Goal: Transaction & Acquisition: Book appointment/travel/reservation

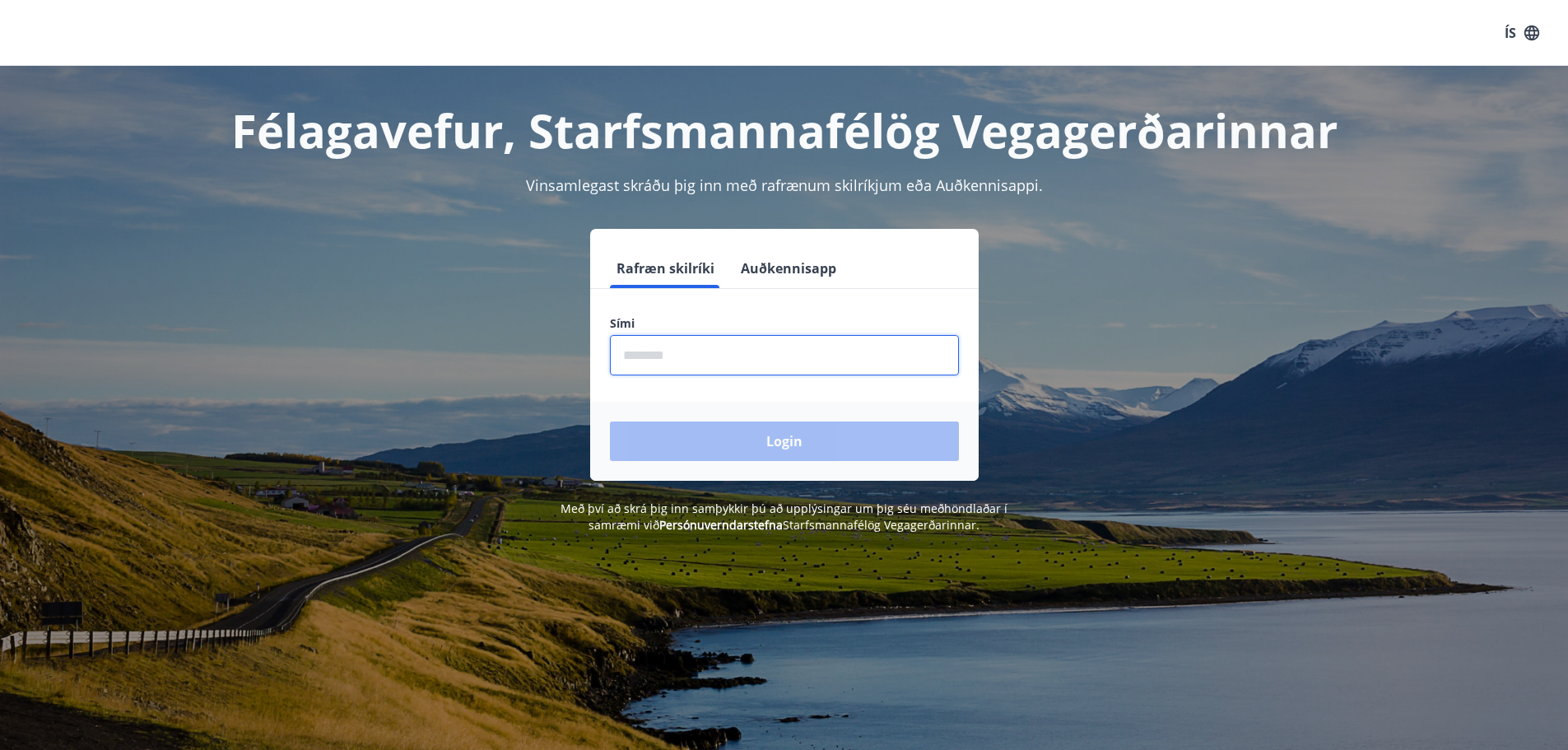
click at [841, 354] on input "phone" at bounding box center [784, 355] width 349 height 40
type input "********"
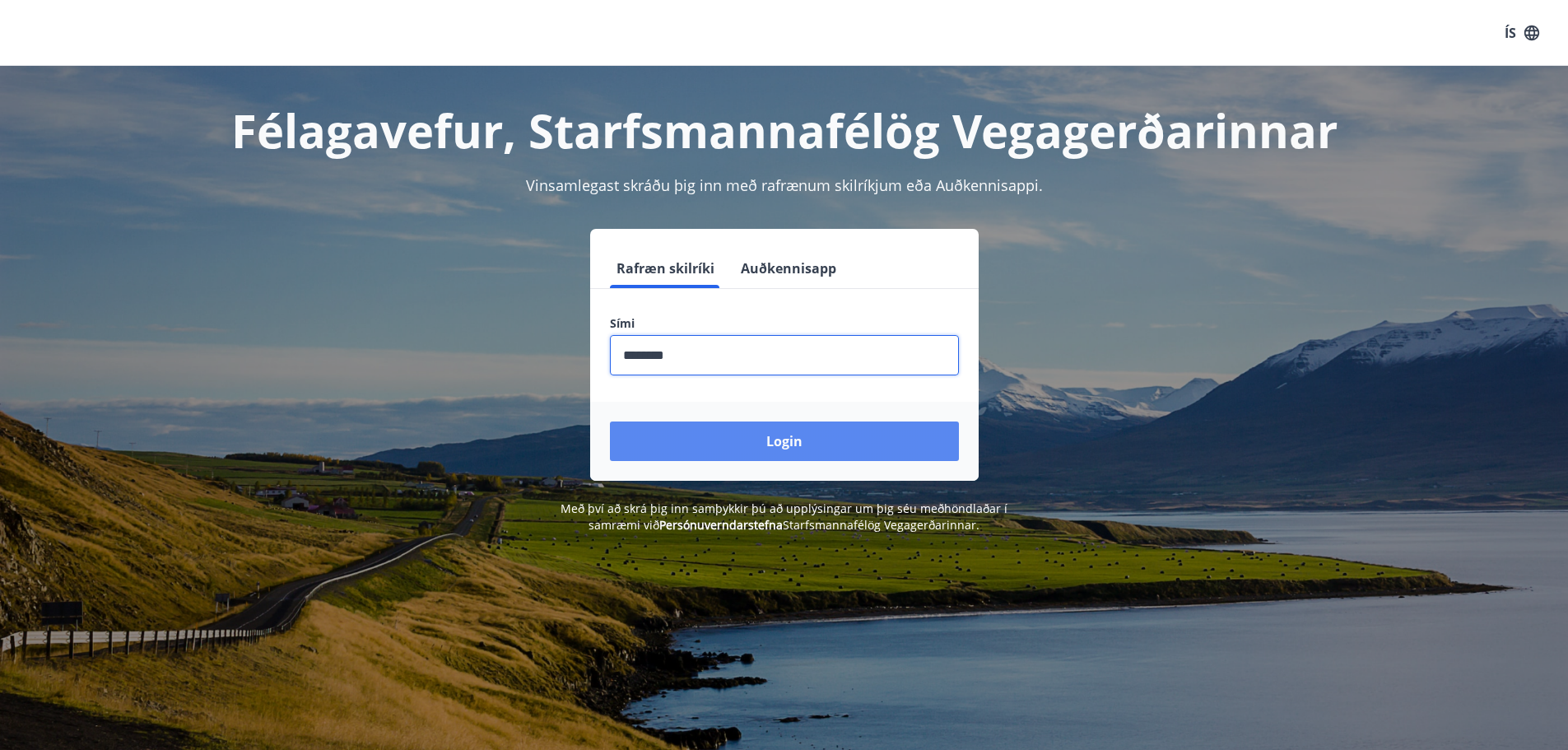
click at [773, 439] on button "Login" at bounding box center [784, 441] width 349 height 39
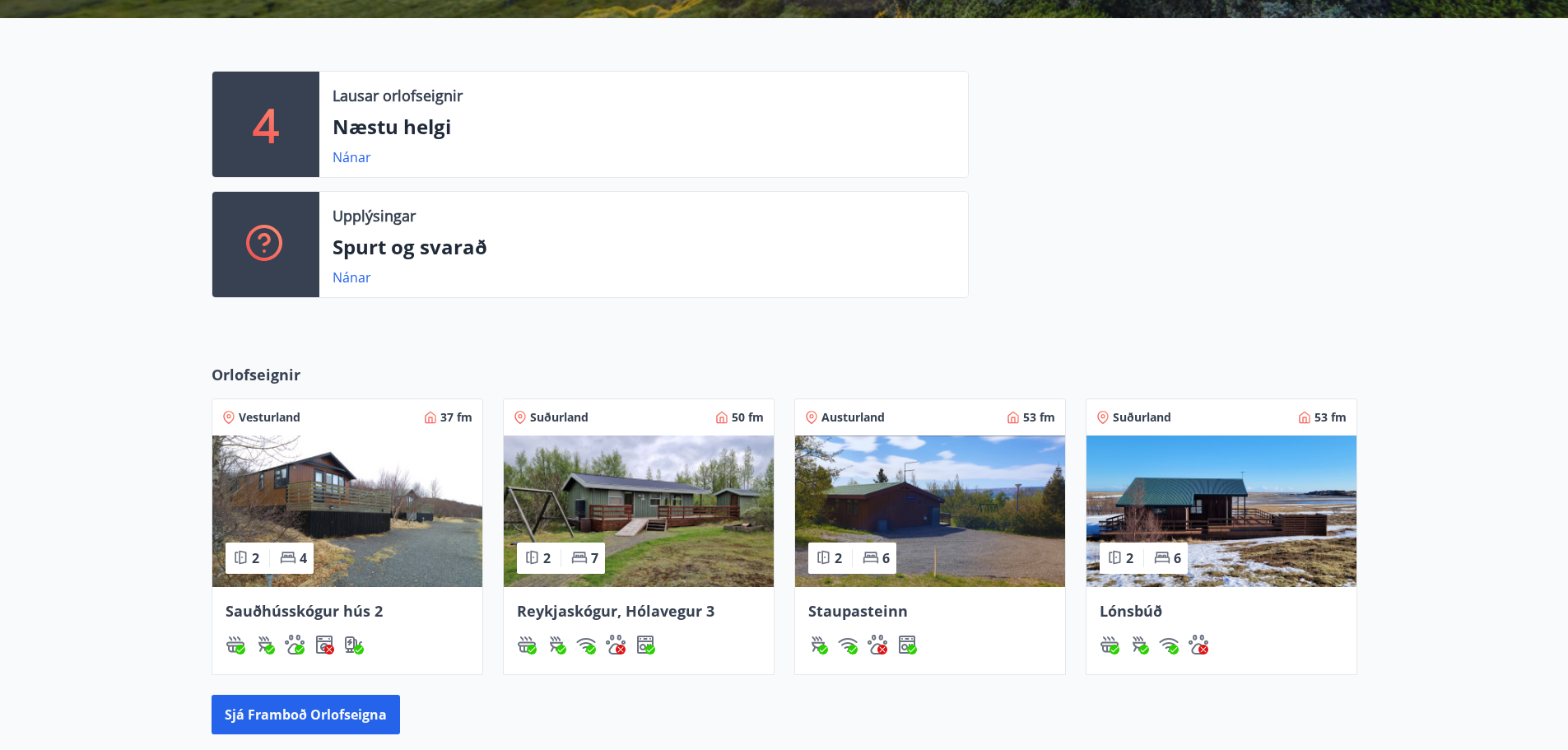
scroll to position [525, 0]
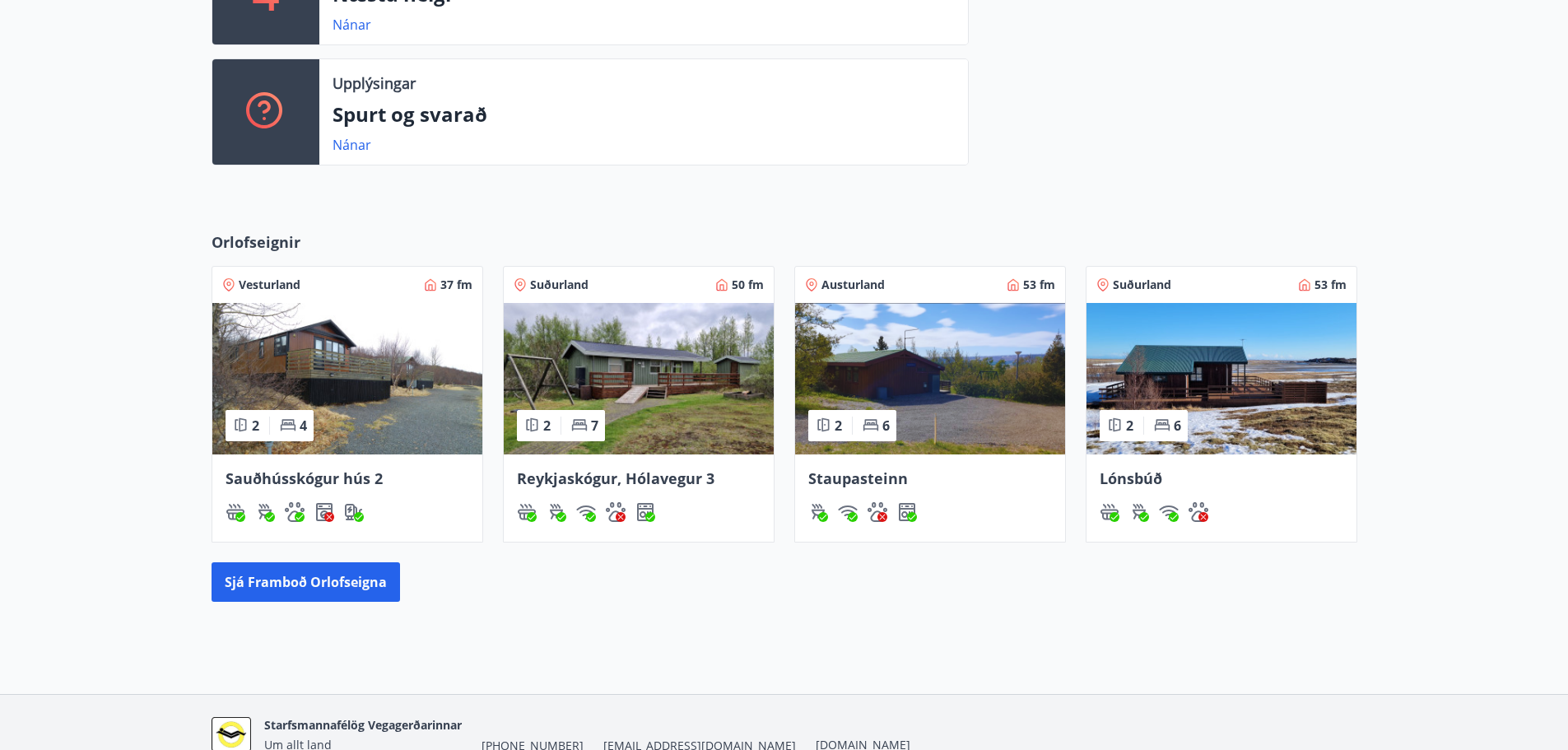
click at [295, 375] on img at bounding box center [347, 378] width 270 height 151
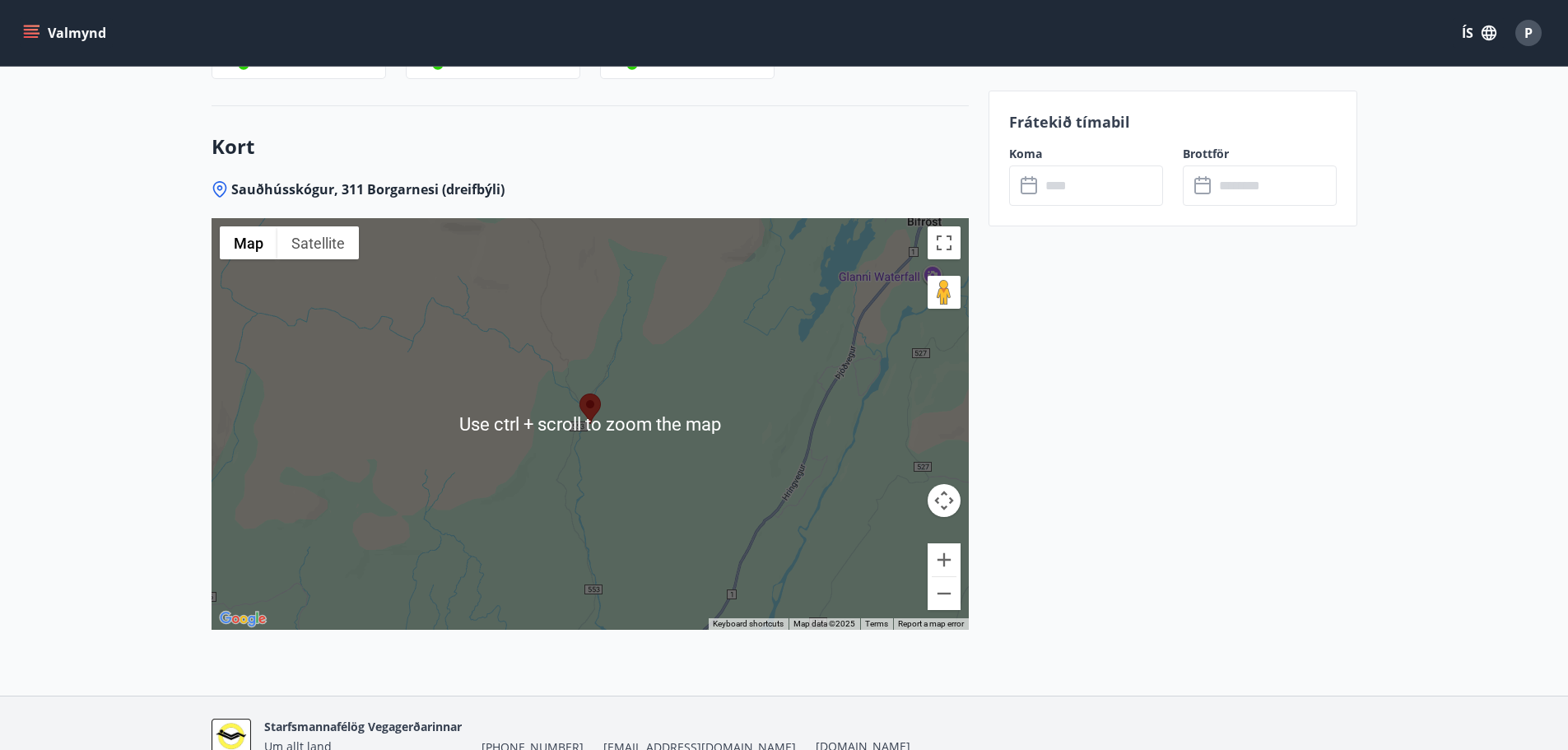
scroll to position [2250, 0]
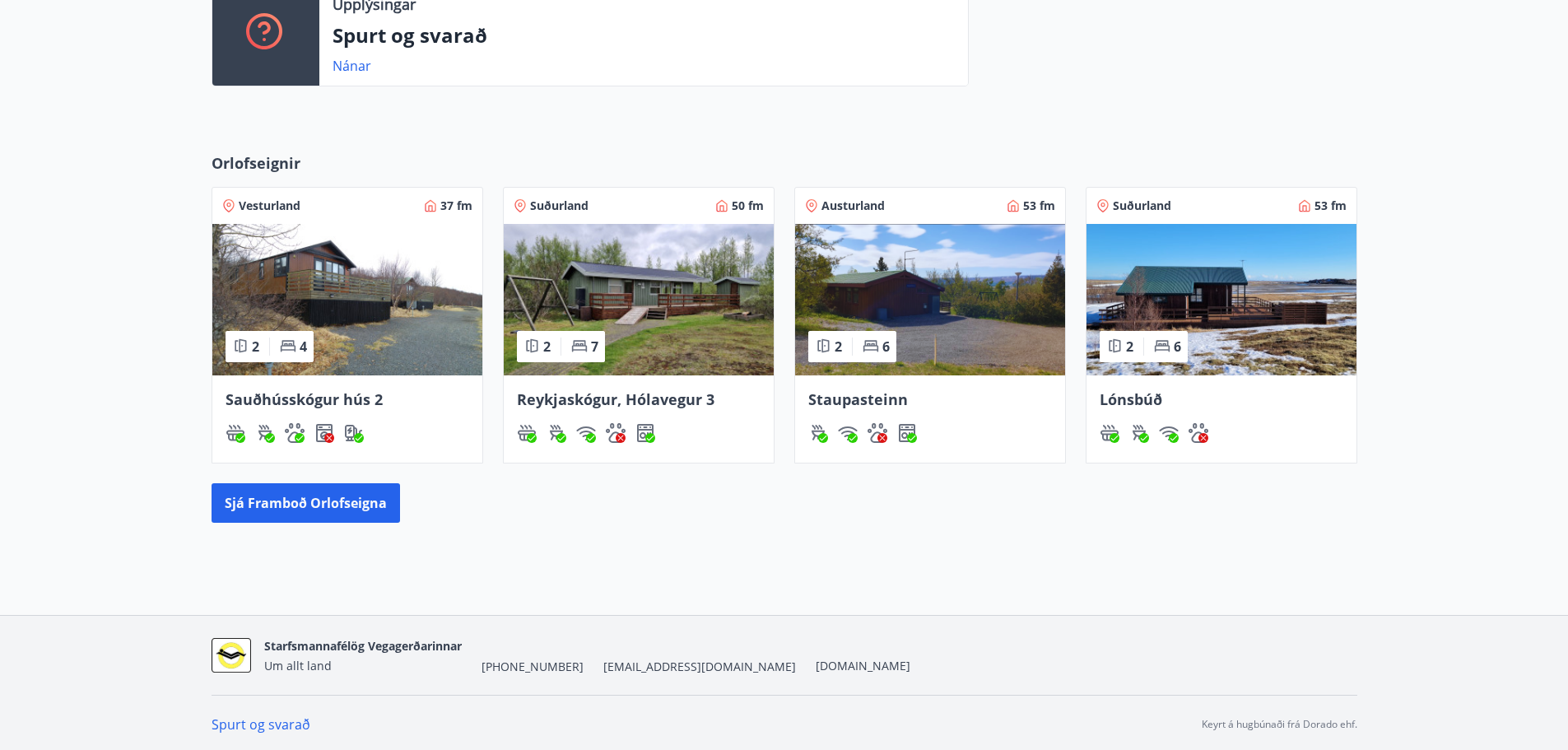
scroll to position [607, 0]
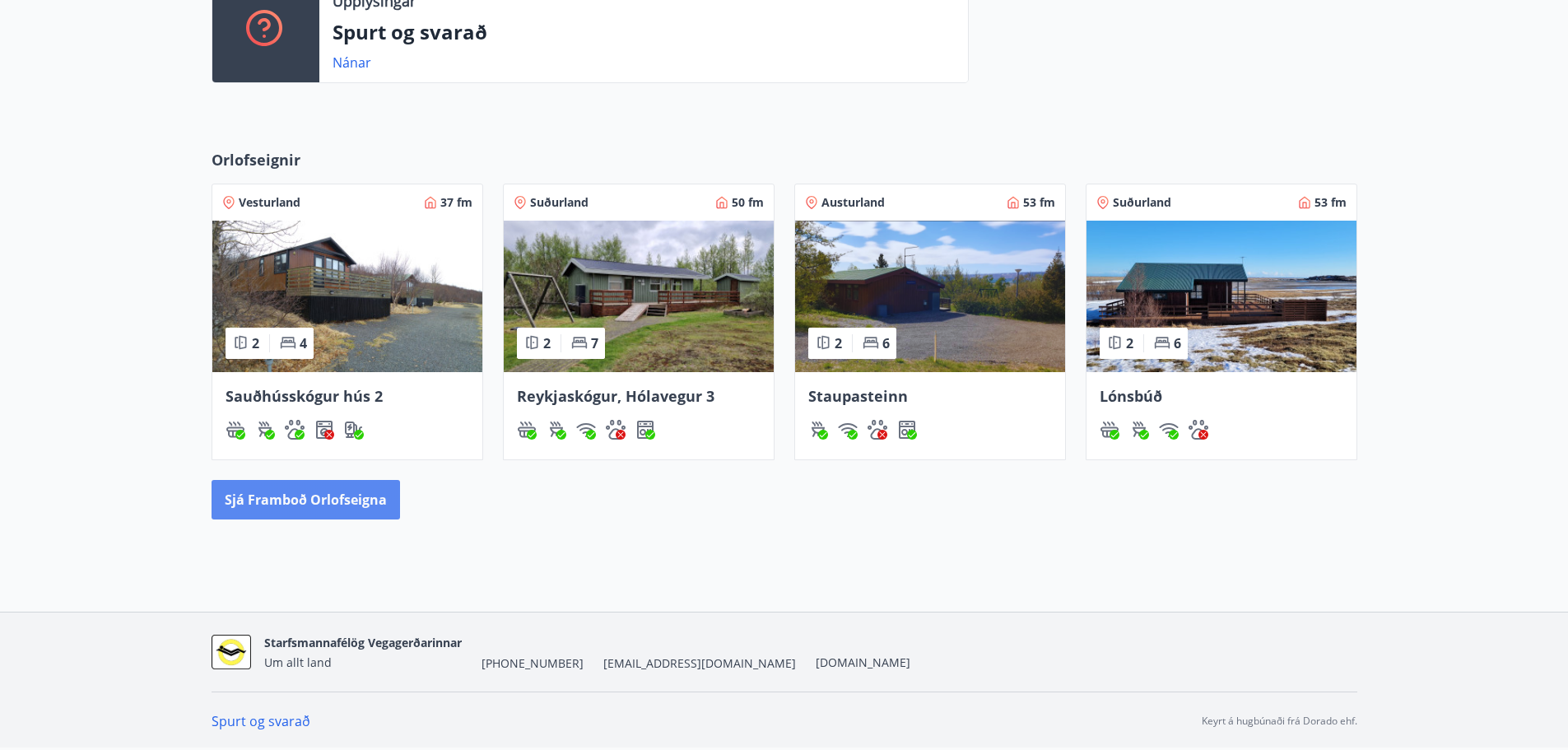
click at [294, 507] on button "Sjá framboð orlofseigna" at bounding box center [306, 499] width 189 height 39
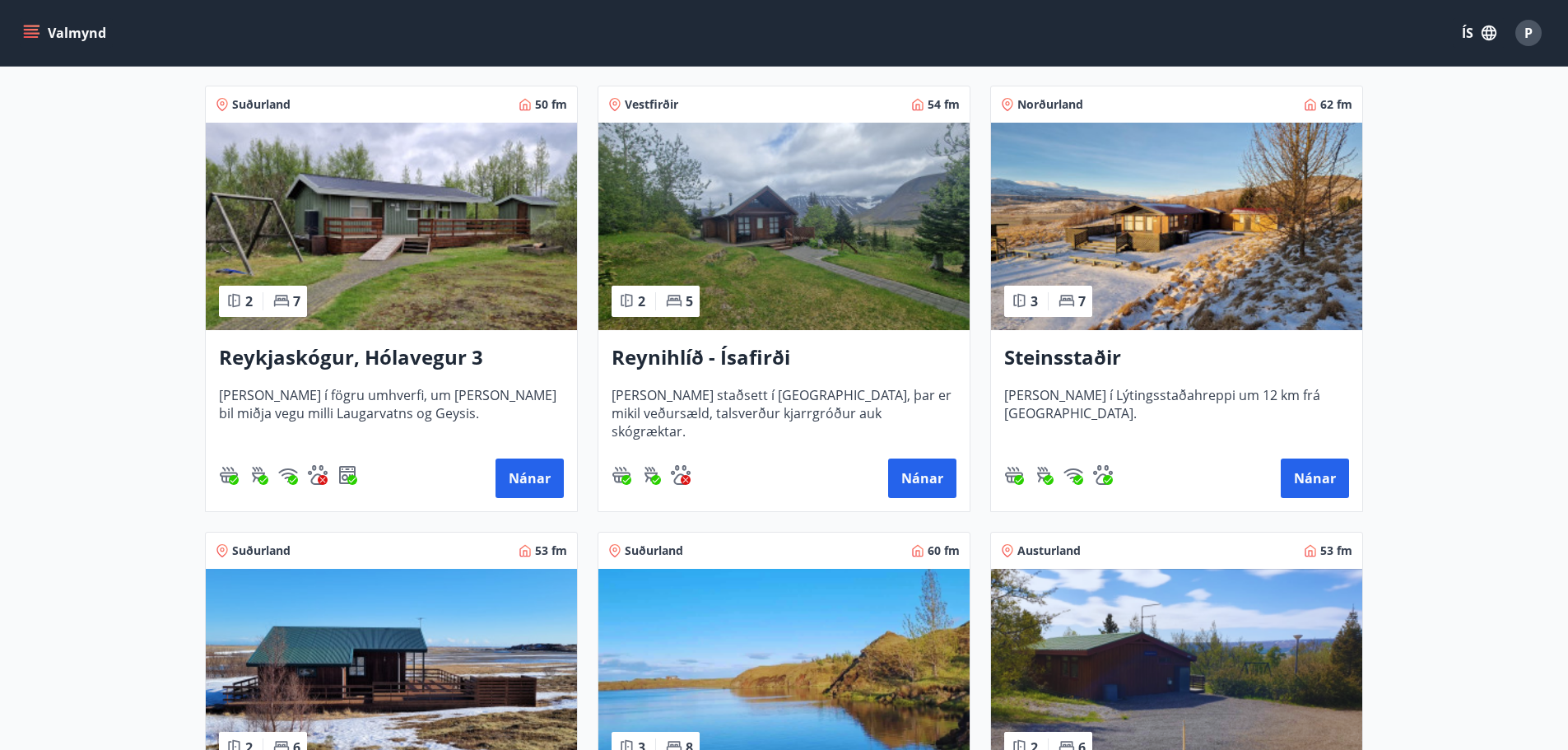
scroll to position [741, 0]
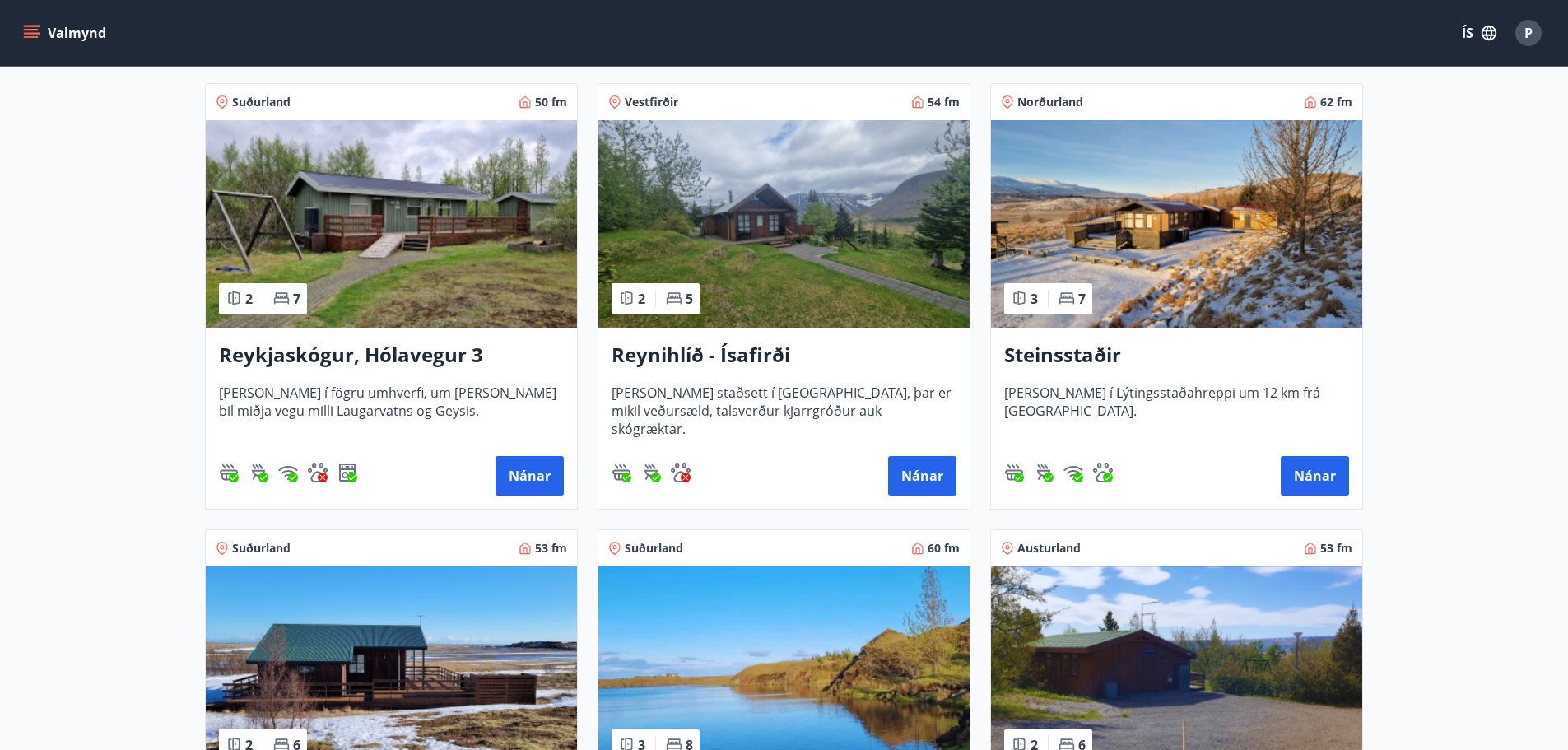
click at [837, 224] on img at bounding box center [784, 223] width 371 height 207
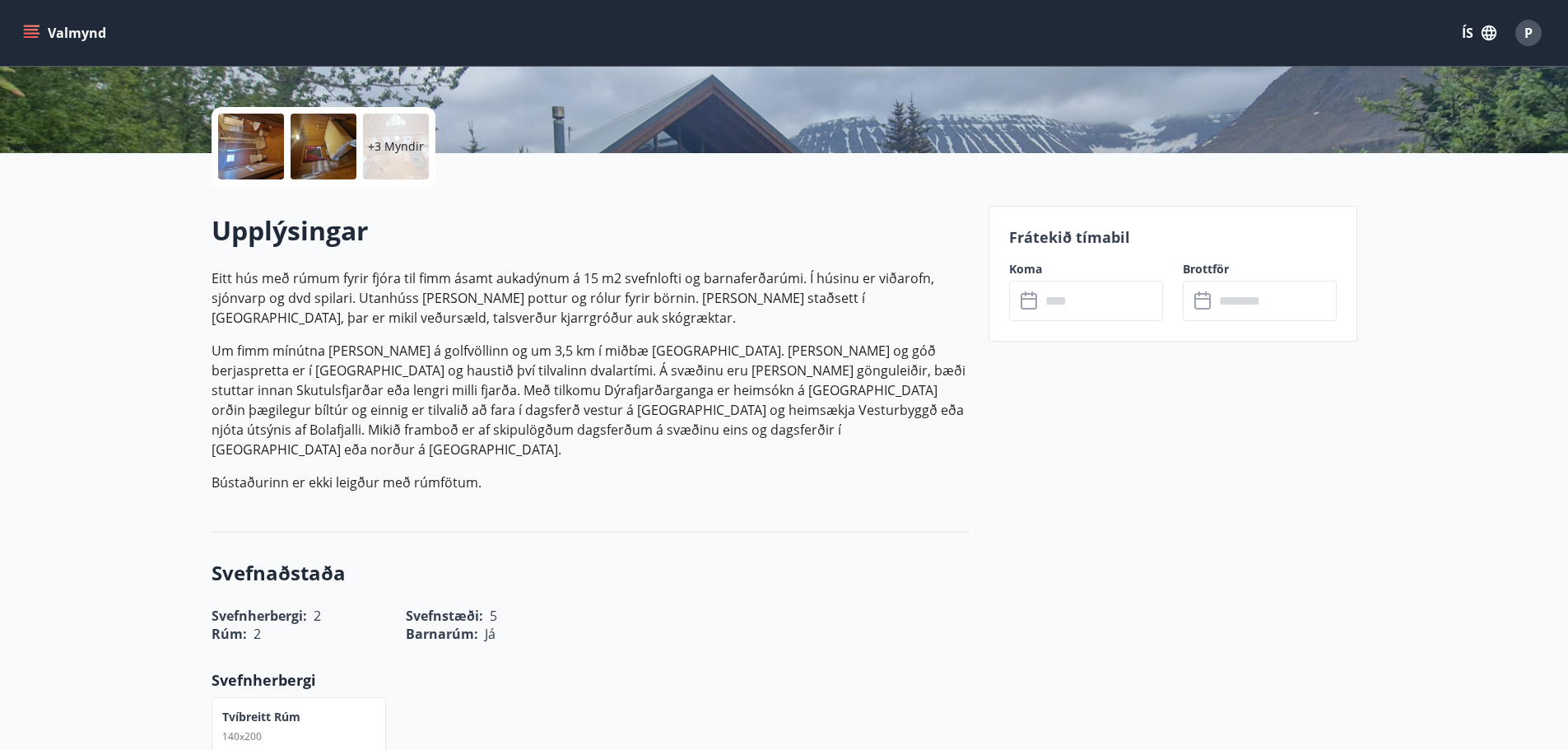
scroll to position [412, 0]
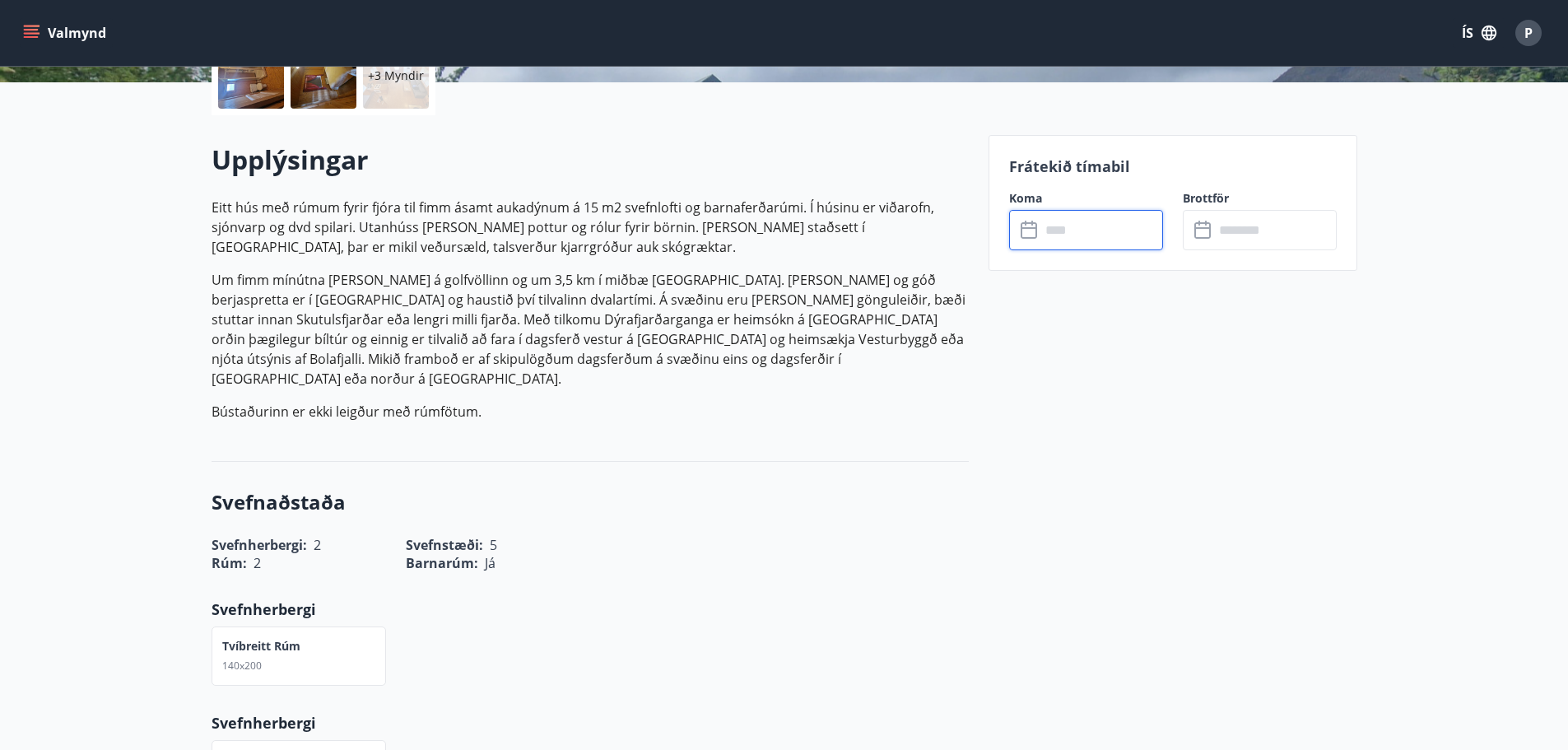
click at [1046, 231] on input "text" at bounding box center [1101, 230] width 123 height 40
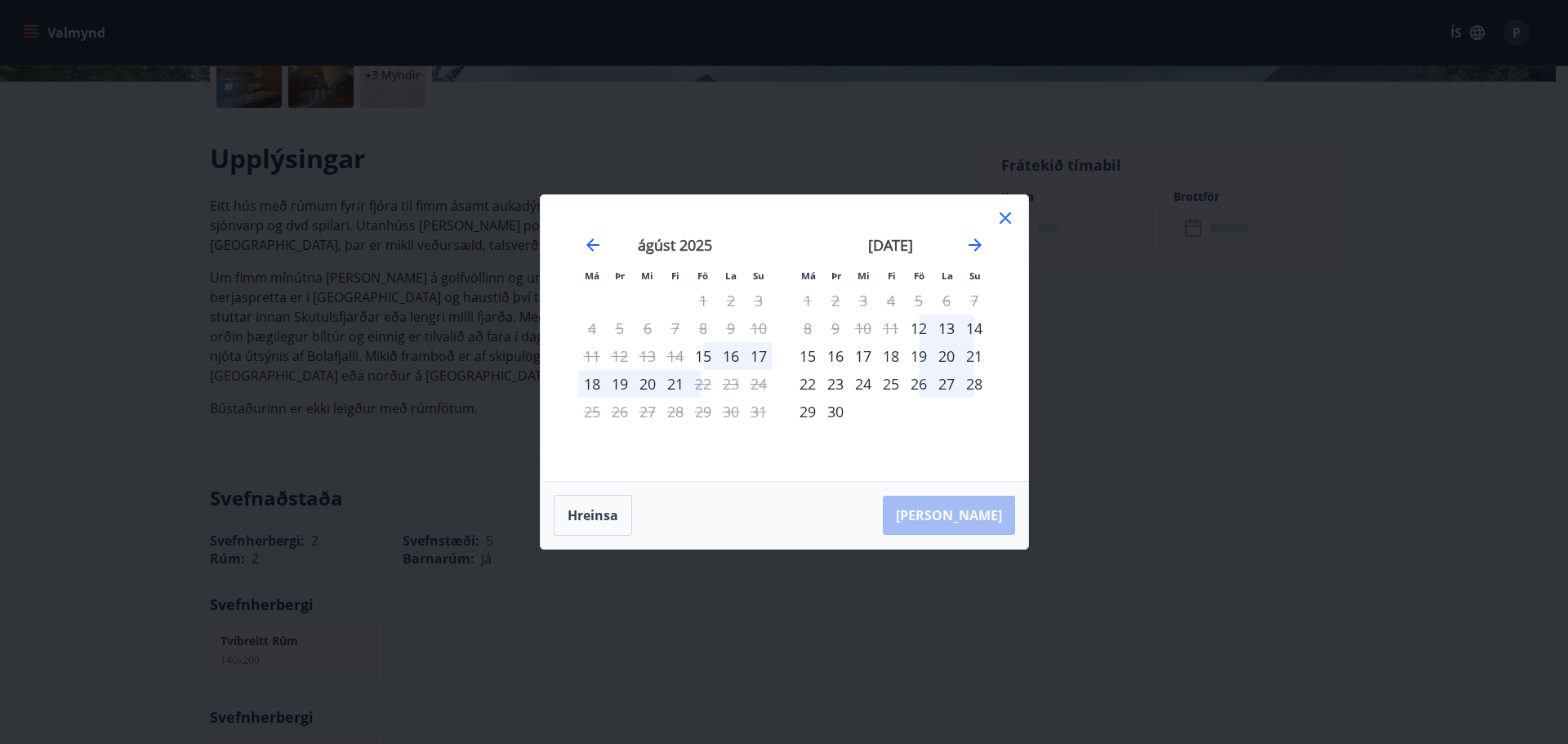
click at [808, 386] on div "22" at bounding box center [807, 383] width 27 height 27
click at [835, 385] on div "23" at bounding box center [836, 383] width 27 height 27
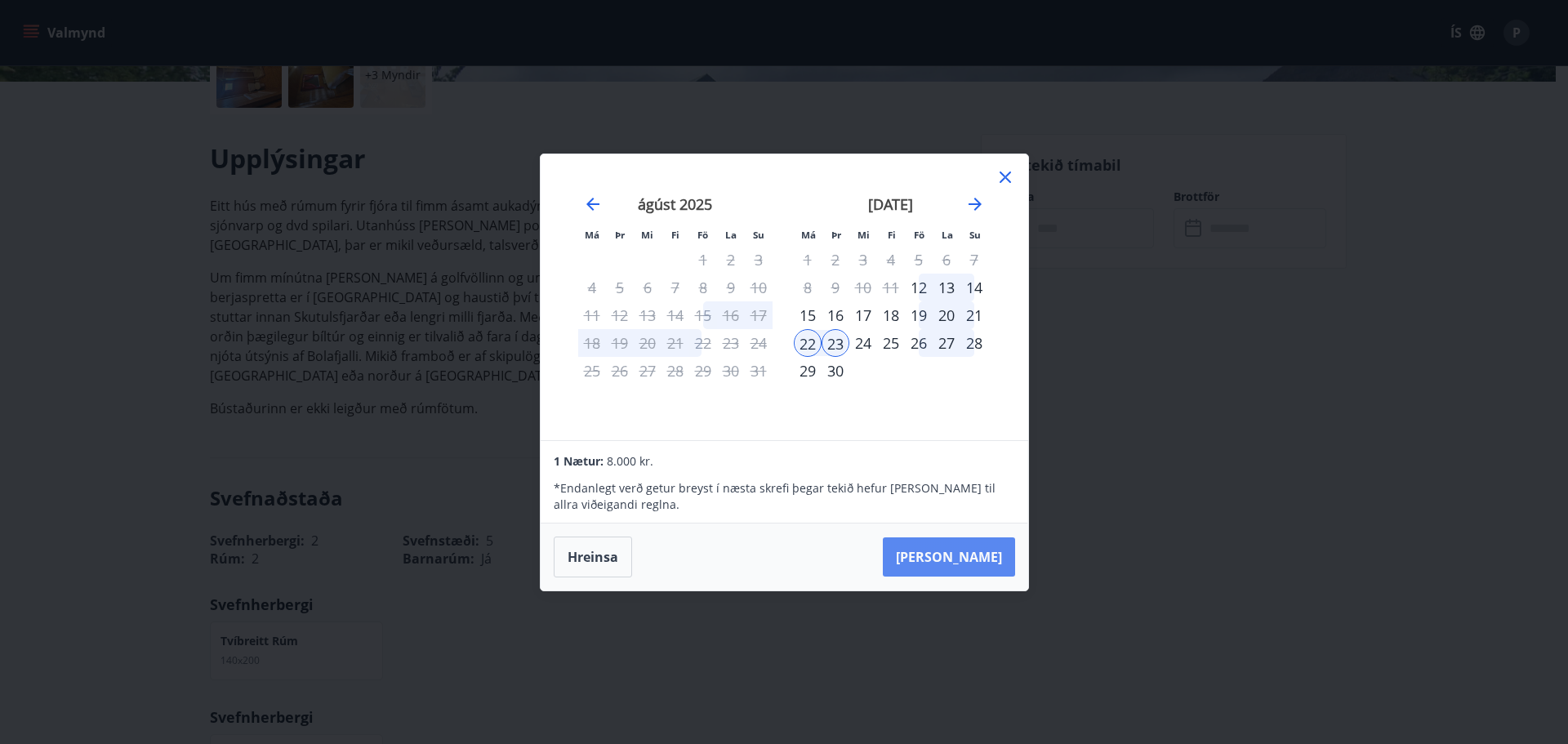
click at [969, 557] on button "[PERSON_NAME]" at bounding box center [950, 557] width 133 height 39
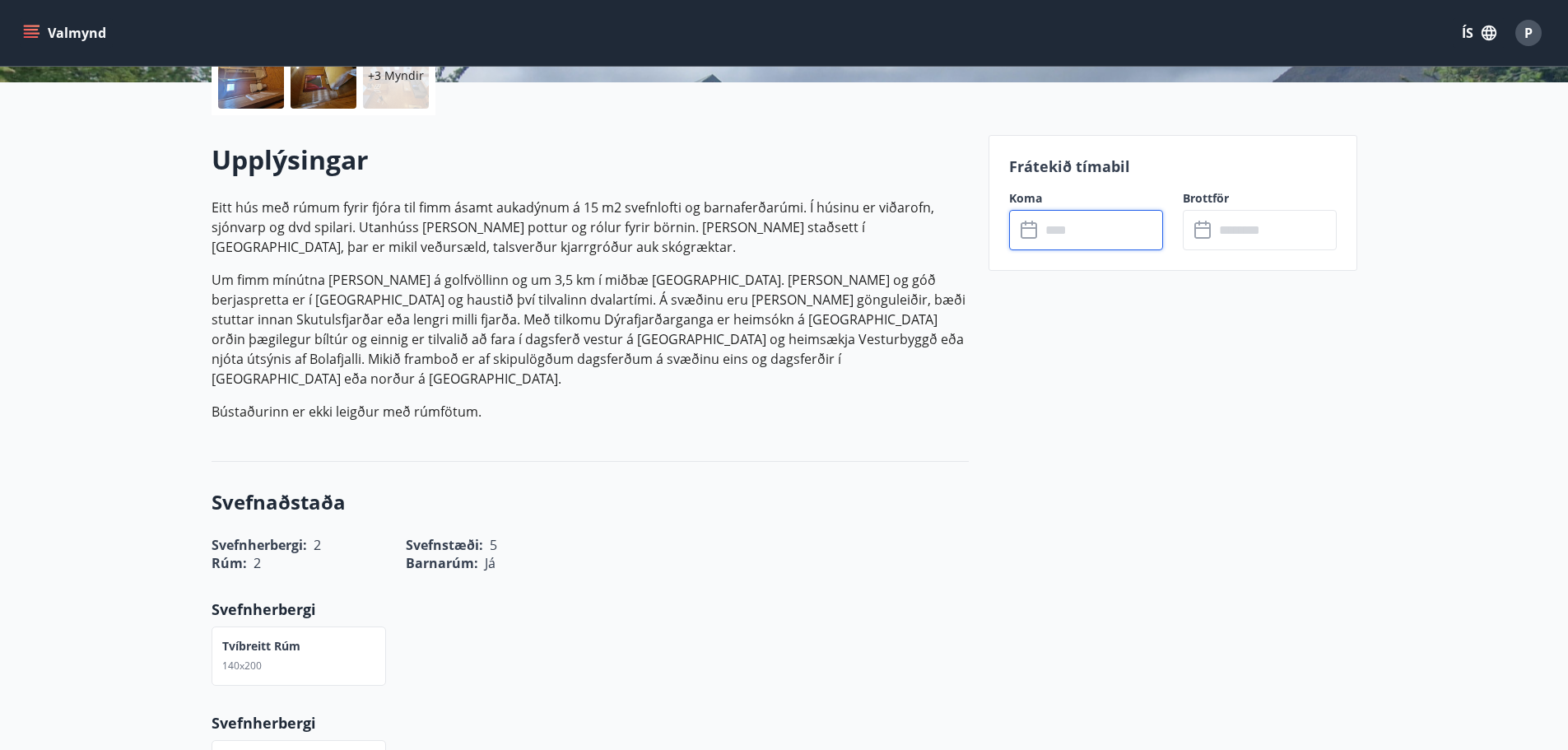
type input "******"
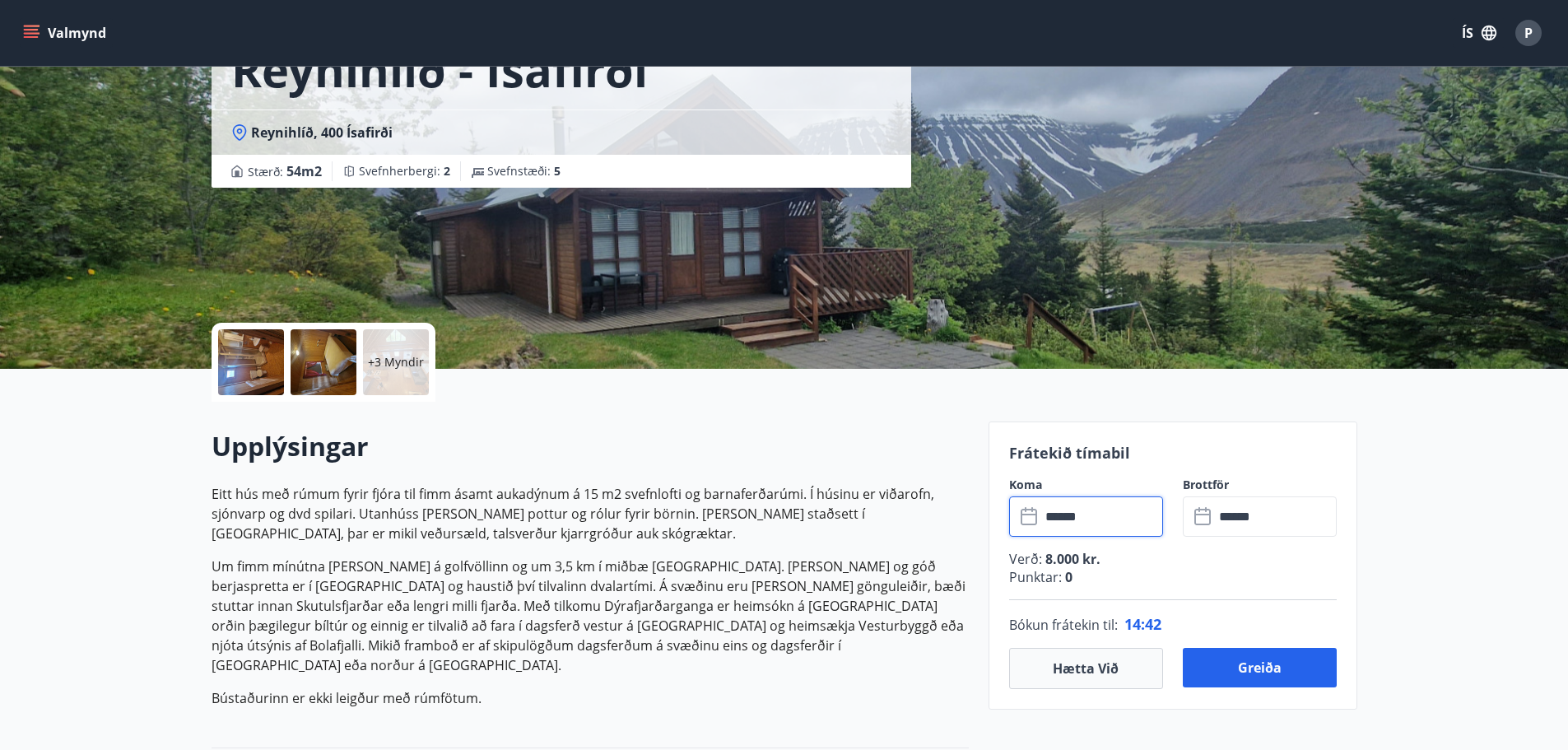
scroll to position [165, 0]
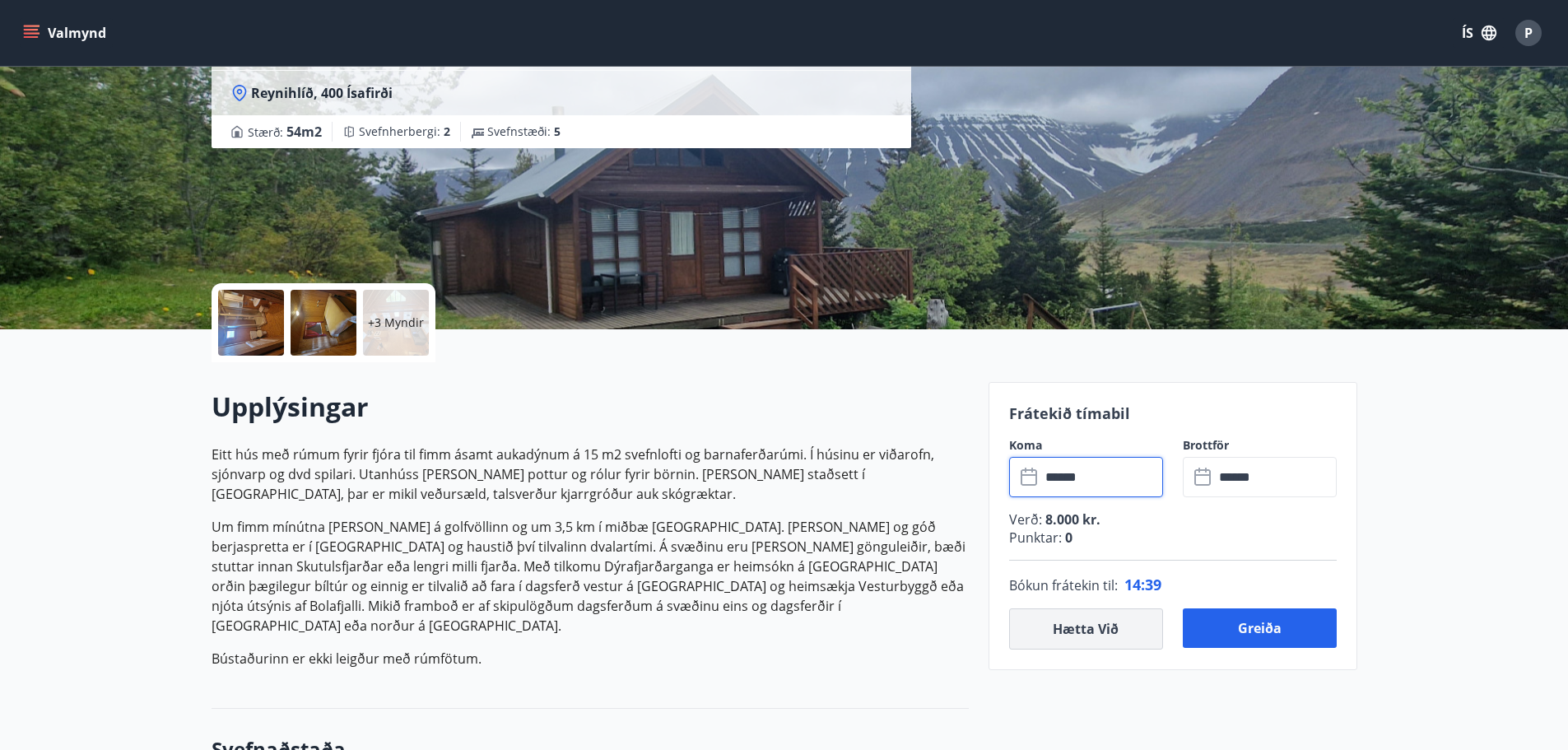
click at [1032, 635] on button "Hætta við" at bounding box center [1086, 629] width 154 height 41
